Goal: Information Seeking & Learning: Learn about a topic

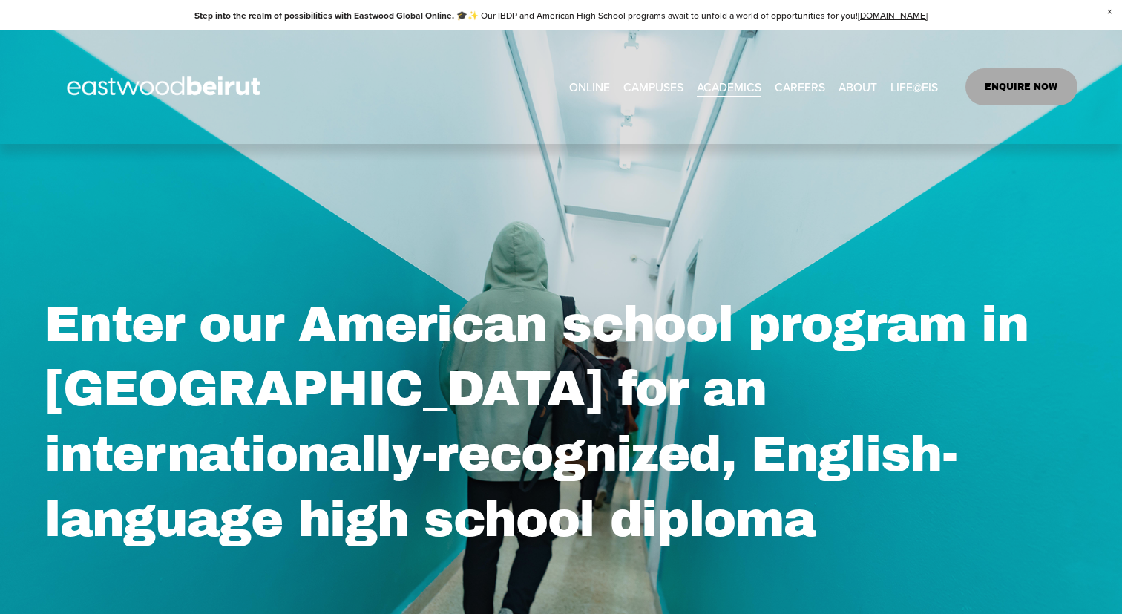
click at [580, 83] on link "ONLINE" at bounding box center [589, 87] width 41 height 23
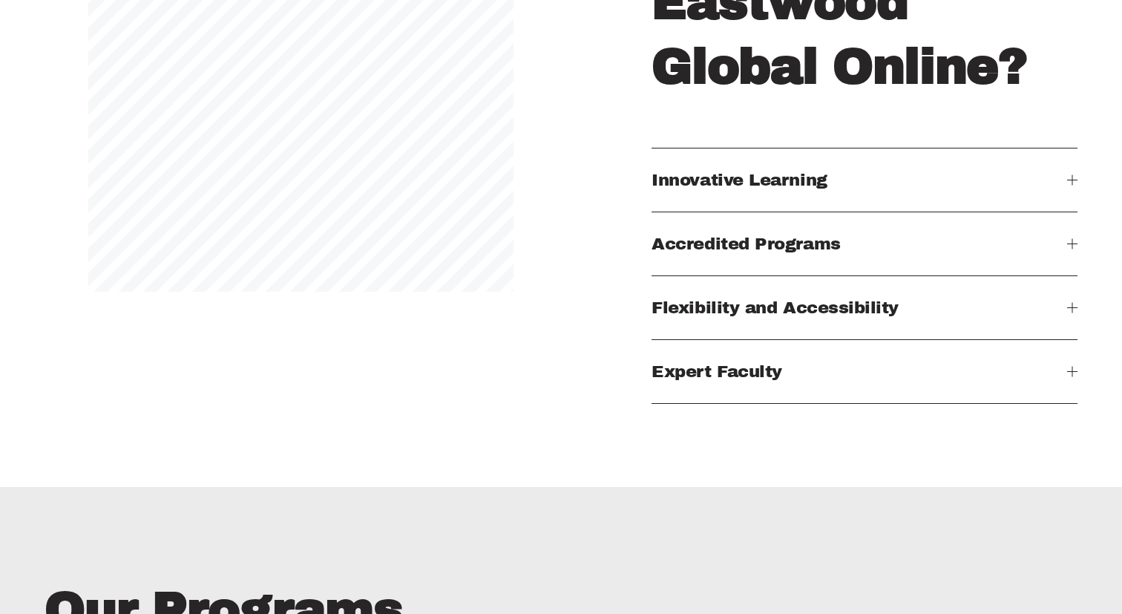
scroll to position [1585, 0]
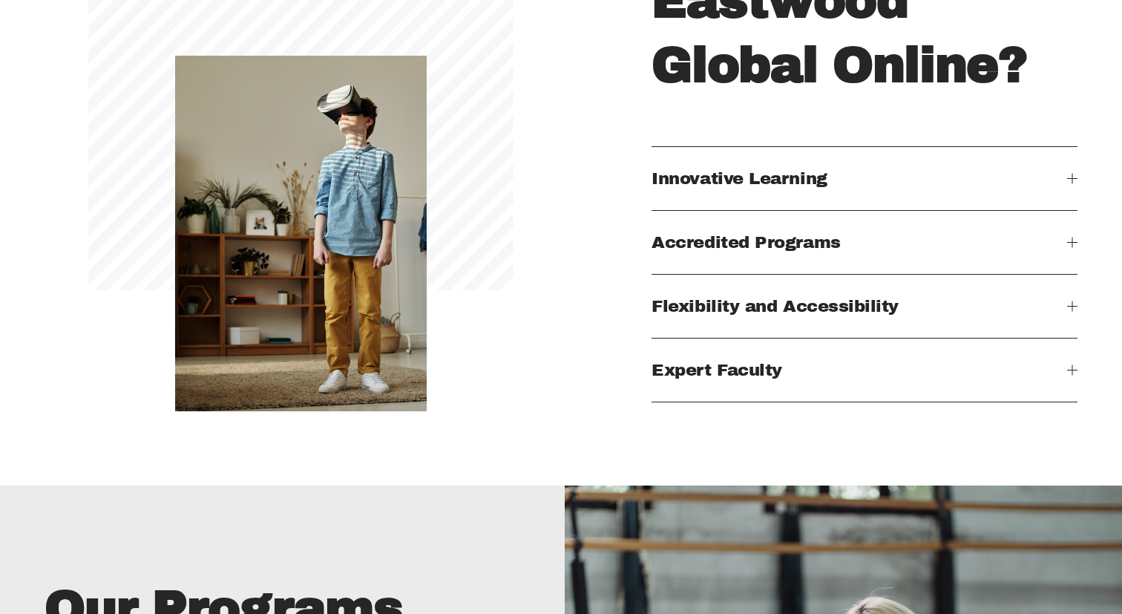
click at [796, 243] on span "Accredited Programs" at bounding box center [859, 242] width 415 height 19
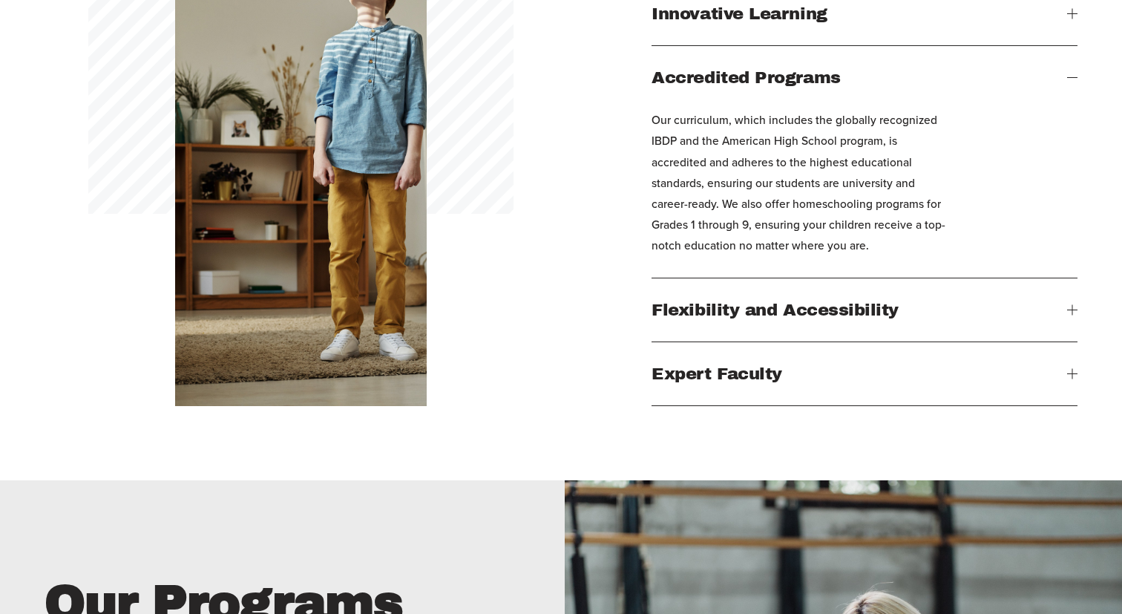
scroll to position [1780, 0]
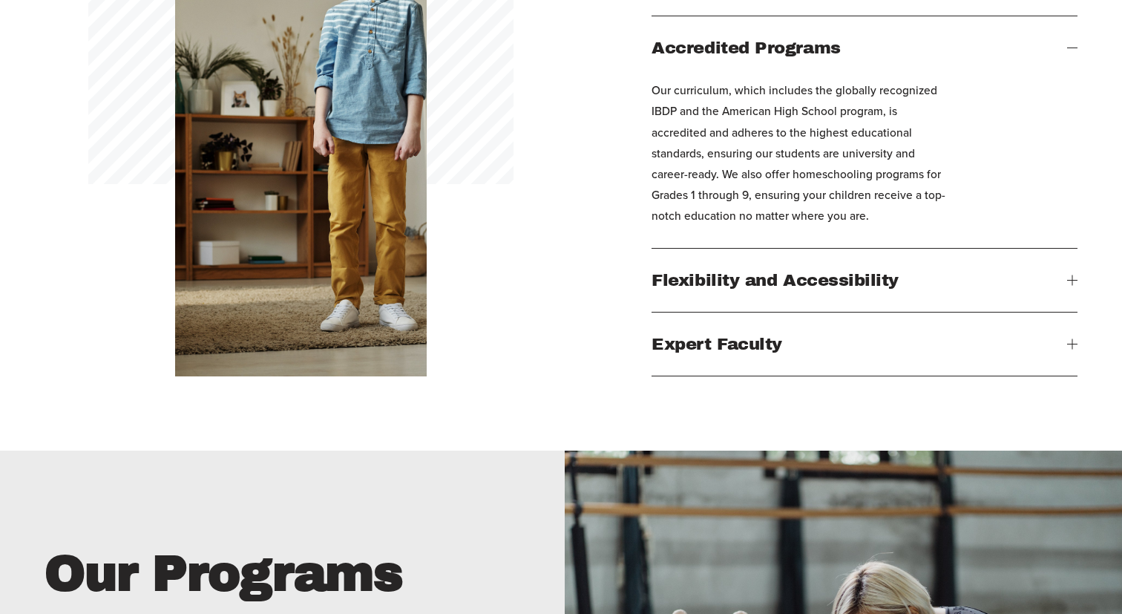
click at [779, 324] on button "Expert Faculty" at bounding box center [864, 343] width 425 height 63
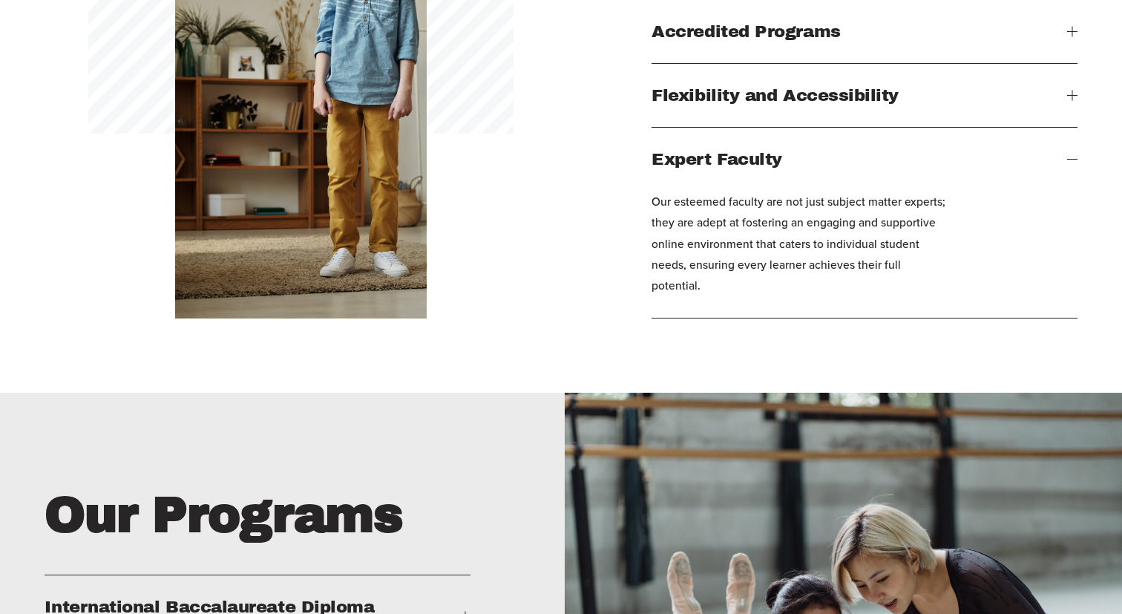
scroll to position [1798, 0]
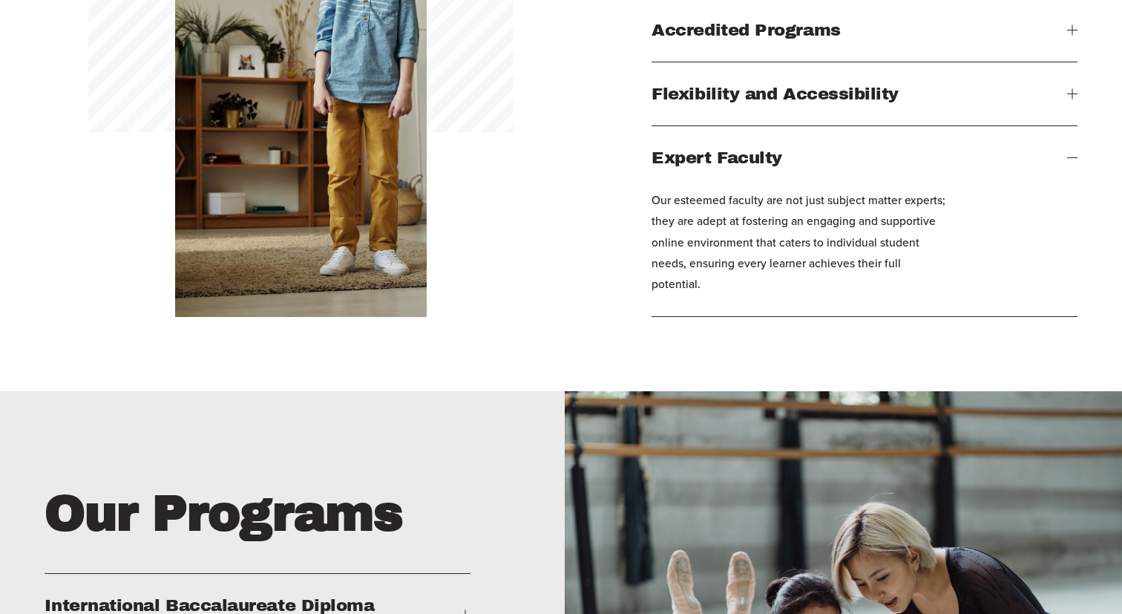
click at [753, 91] on span "Flexibility and Accessibility" at bounding box center [859, 94] width 415 height 19
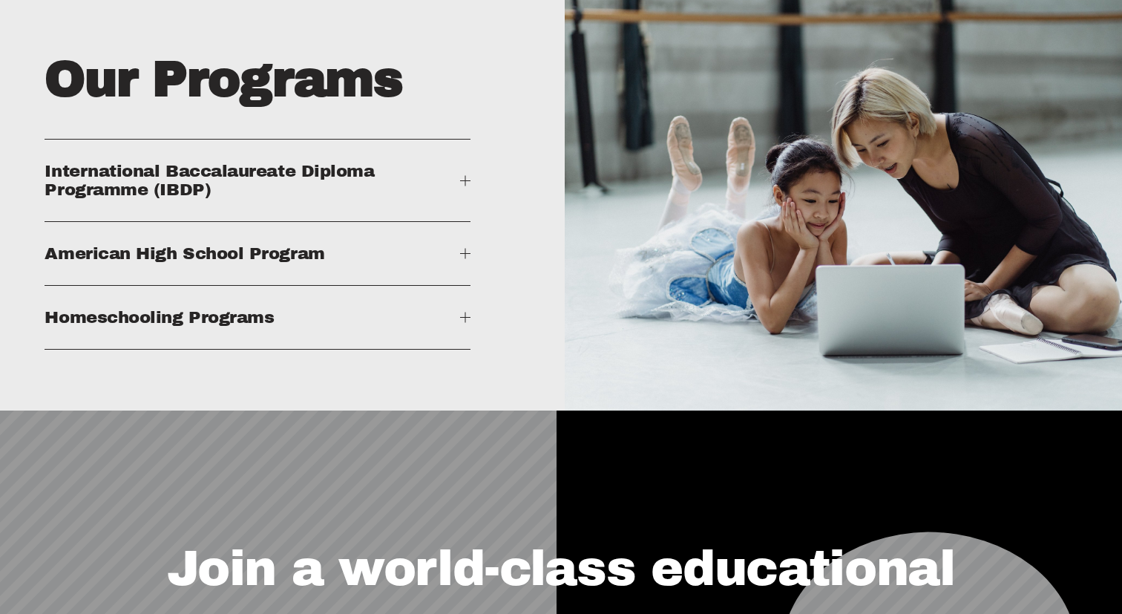
scroll to position [2240, 0]
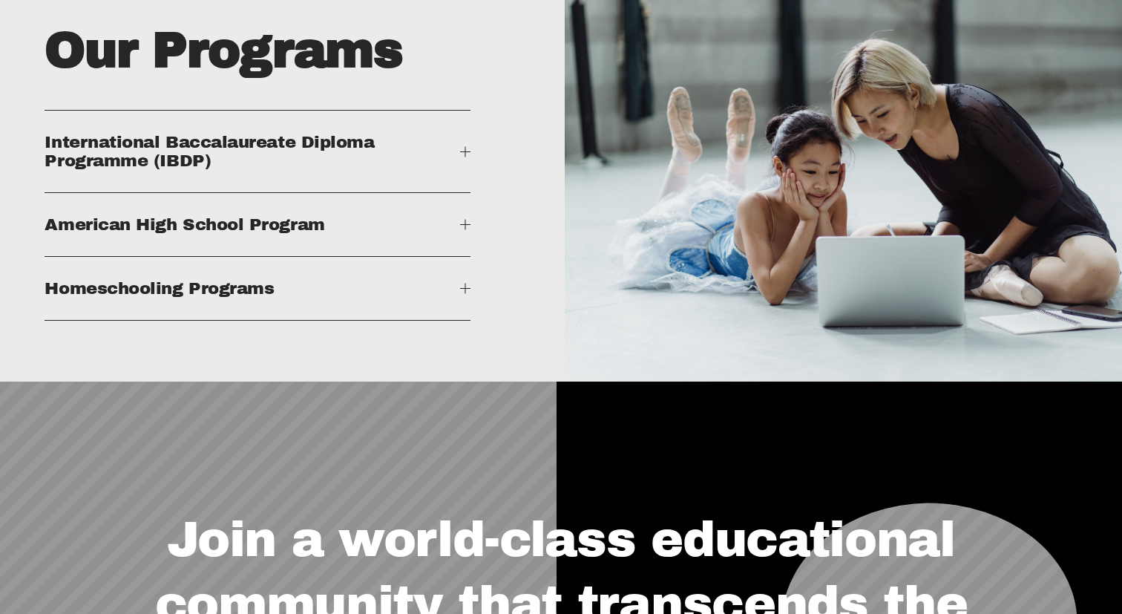
click at [449, 220] on span "American High School Program" at bounding box center [252, 224] width 415 height 19
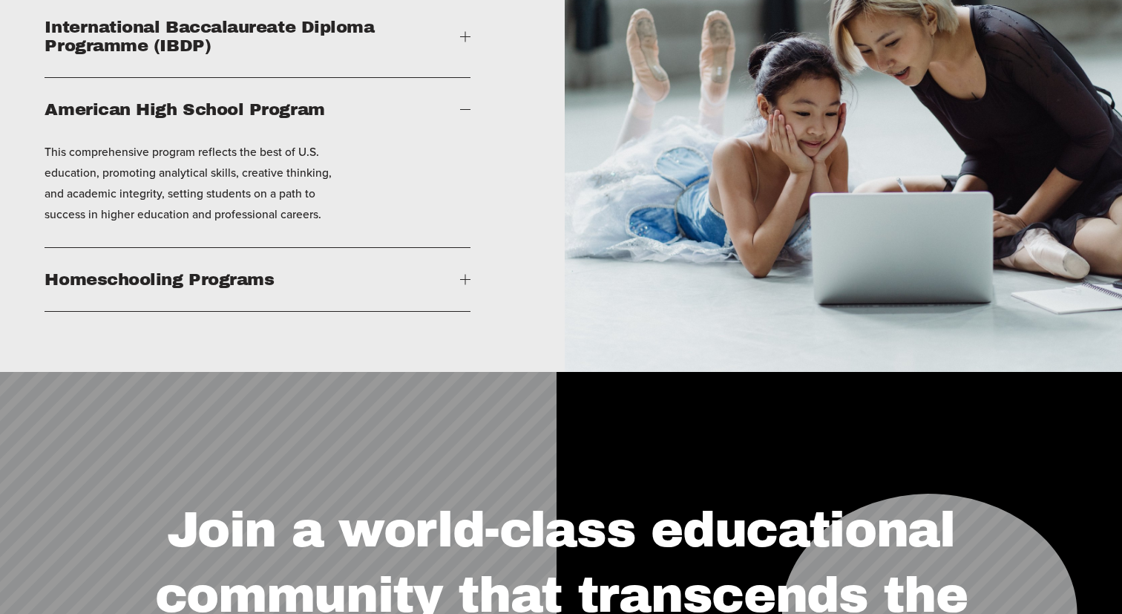
scroll to position [2361, 0]
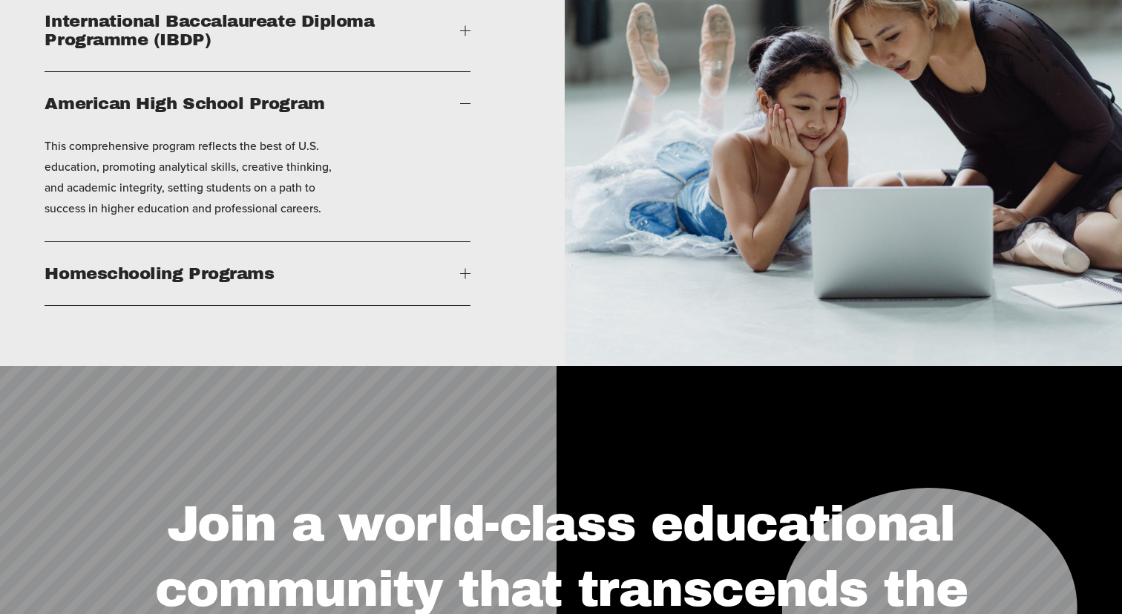
click at [405, 270] on span "Homeschooling Programs" at bounding box center [252, 273] width 415 height 19
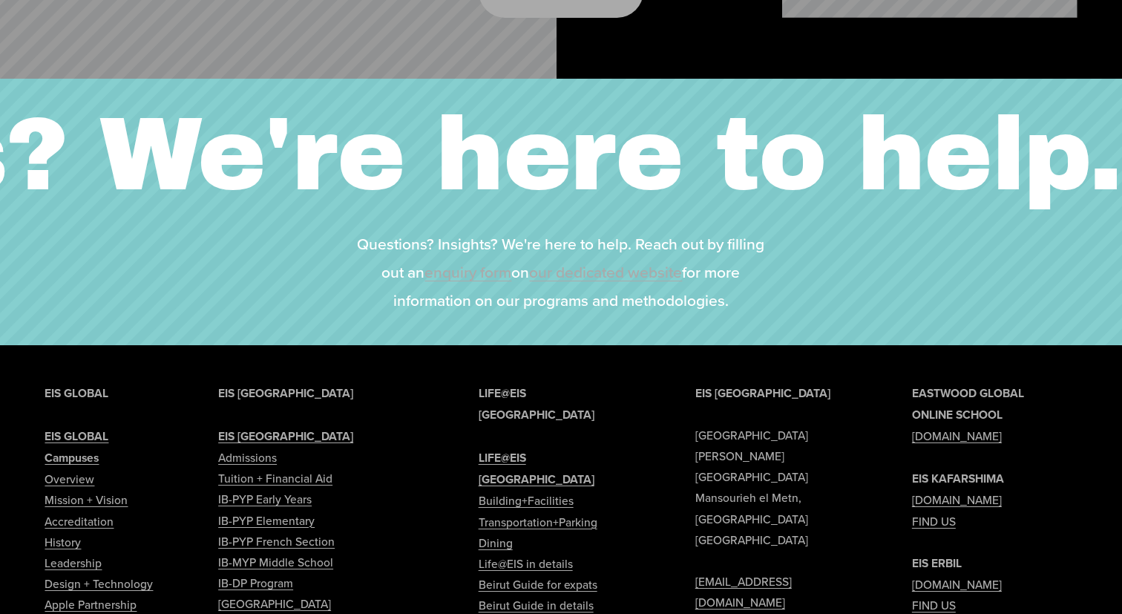
scroll to position [3199, 0]
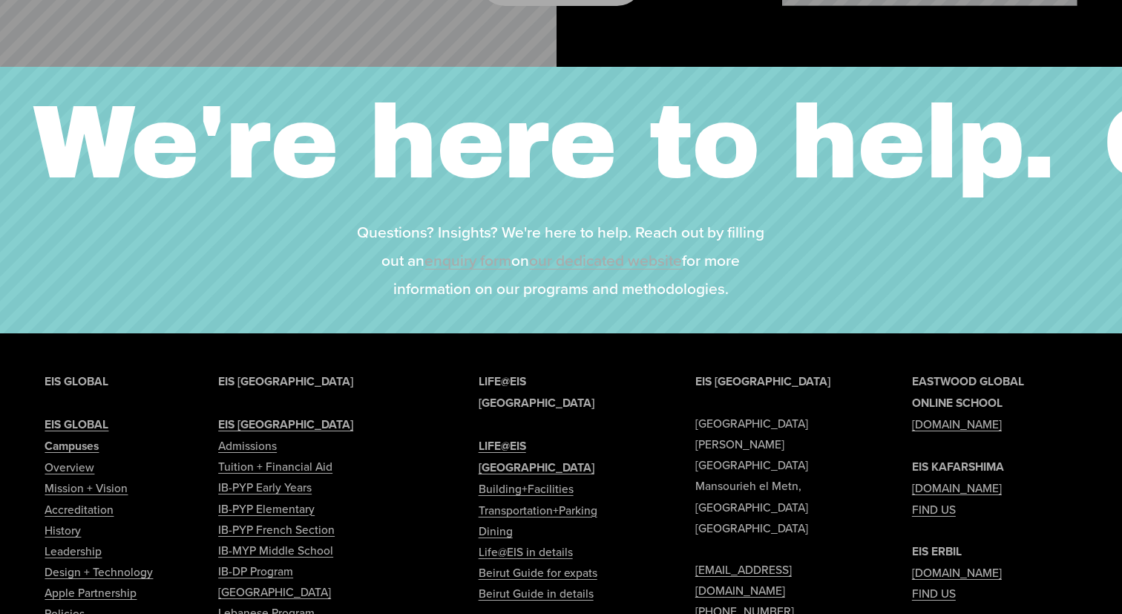
click at [606, 265] on link "our dedicated website" at bounding box center [605, 260] width 153 height 22
